Goal: Information Seeking & Learning: Learn about a topic

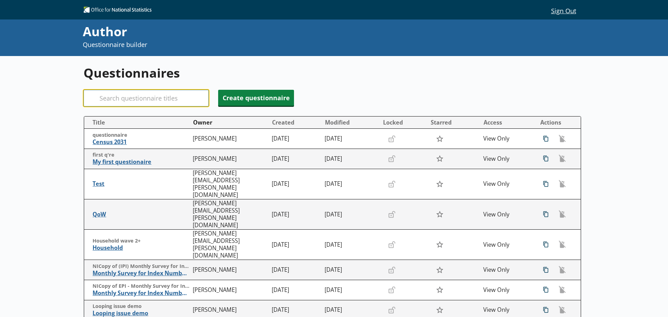
click at [133, 96] on input "Search" at bounding box center [146, 98] width 125 height 17
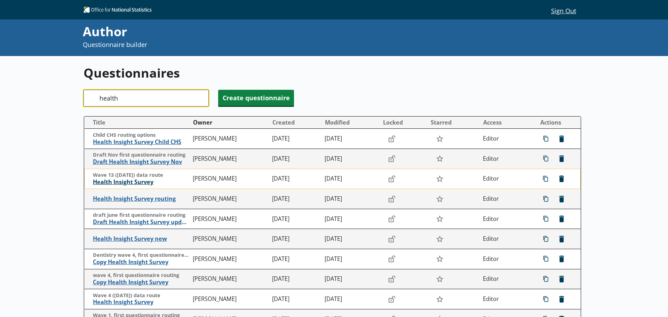
type input "health"
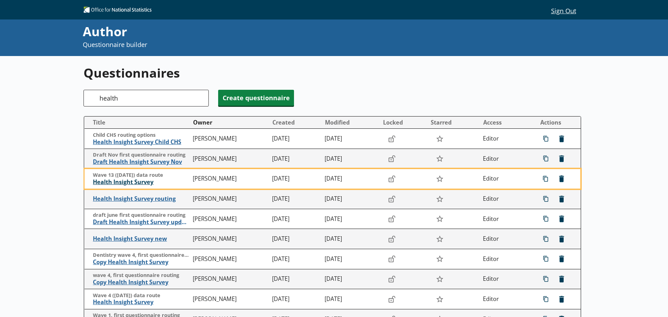
click at [134, 183] on span "Health Insight Survey" at bounding box center [141, 182] width 97 height 7
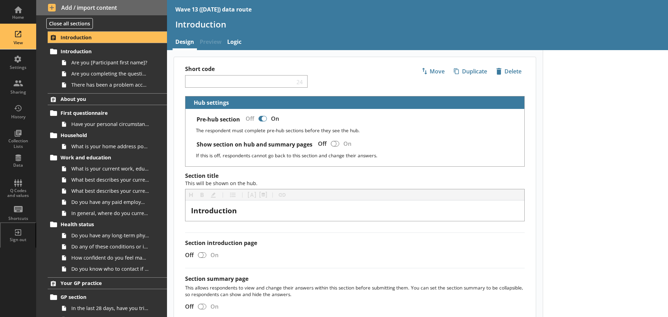
click at [21, 35] on div "View" at bounding box center [18, 37] width 24 height 24
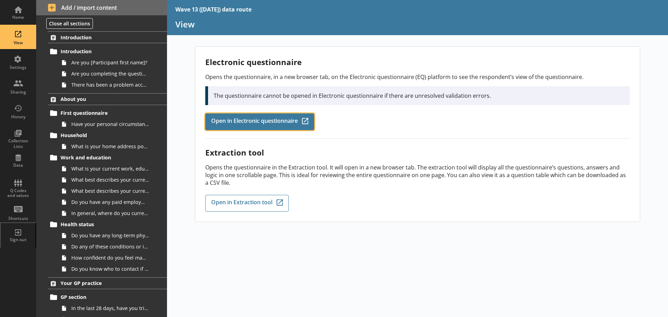
click at [264, 124] on span "Open in Electronic questionnaire" at bounding box center [254, 122] width 87 height 8
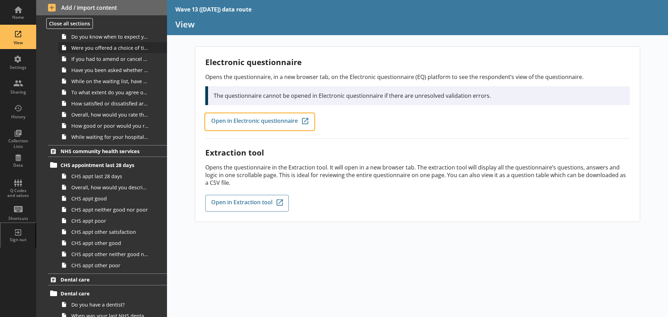
scroll to position [661, 0]
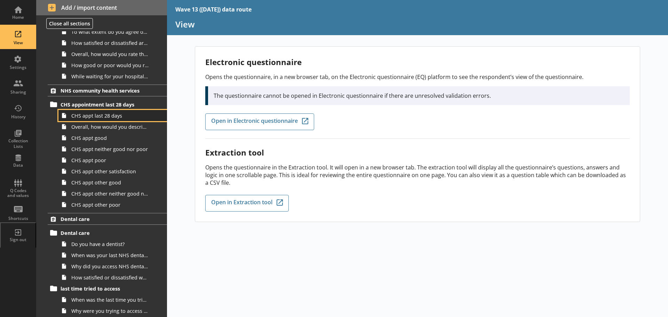
click at [110, 117] on span "CHS appt last 28 days" at bounding box center [110, 115] width 78 height 7
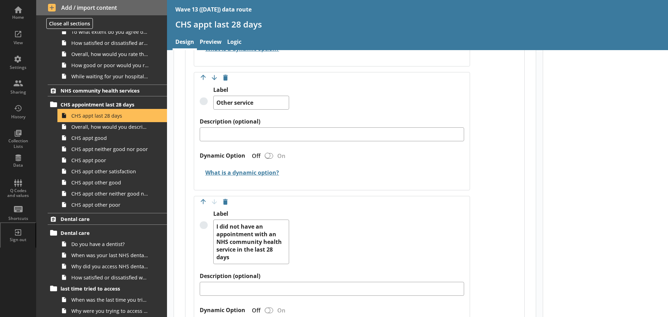
scroll to position [1853, 0]
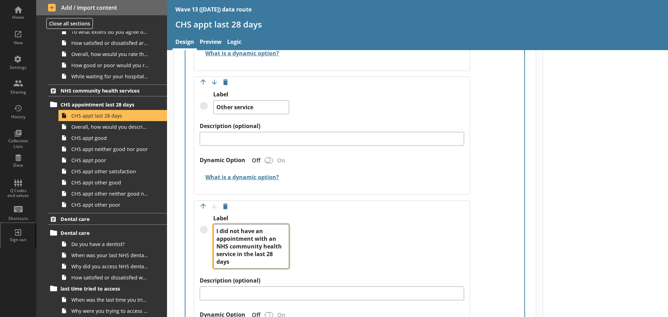
click at [228, 254] on textarea "I did not have an appointment with an NHS community health service in the last …" at bounding box center [251, 246] width 76 height 45
type textarea "x"
type textarea "I did not have an appointment with an NHS community heath service in the last 2…"
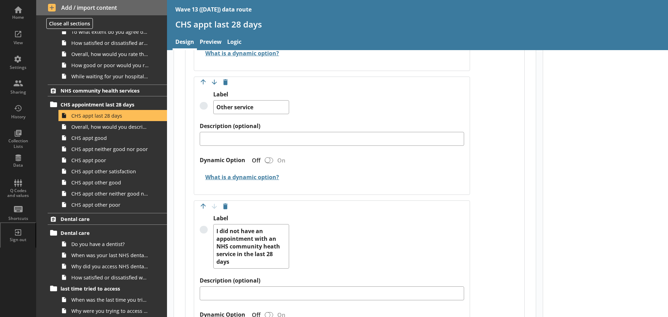
click at [357, 237] on div "Label I did not have an appointment with an NHS community heath service in the …" at bounding box center [332, 246] width 265 height 62
click at [15, 32] on div "View" at bounding box center [18, 37] width 24 height 24
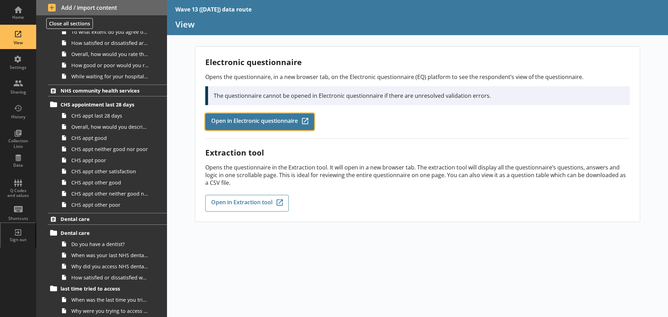
click at [257, 120] on span "Open in Electronic questionnaire" at bounding box center [254, 122] width 87 height 8
